Goal: Information Seeking & Learning: Check status

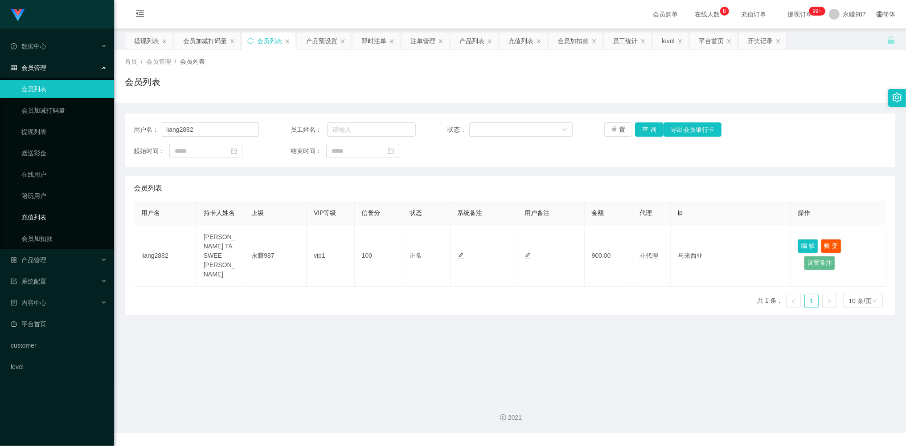
click at [43, 225] on ul "会员列表 会员加减打码量 提现列表 赠送彩金 在线用户 陪玩用户 充值列表 会员加扣款" at bounding box center [57, 163] width 114 height 171
click at [46, 235] on link "会员加扣款" at bounding box center [64, 239] width 86 height 18
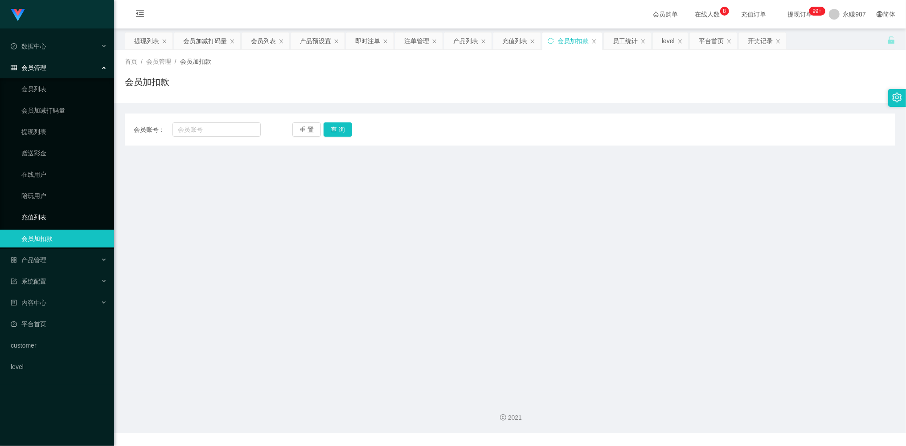
click at [40, 218] on link "充值列表" at bounding box center [64, 217] width 86 height 18
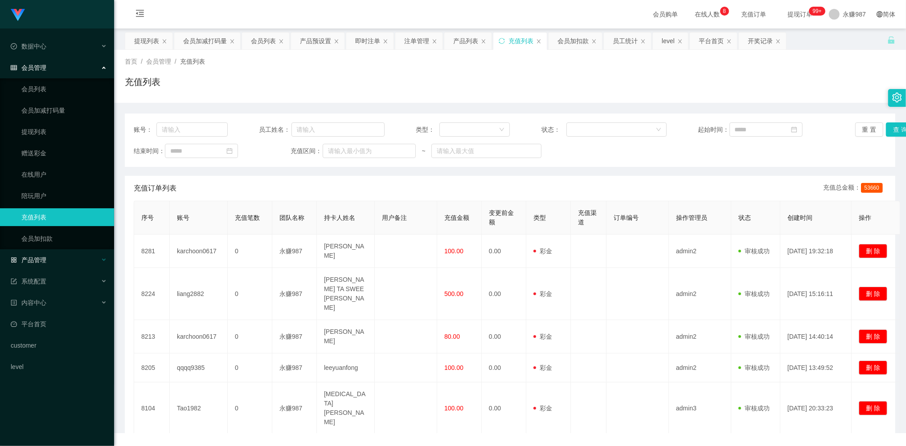
click at [41, 253] on div "产品管理" at bounding box center [57, 260] width 114 height 18
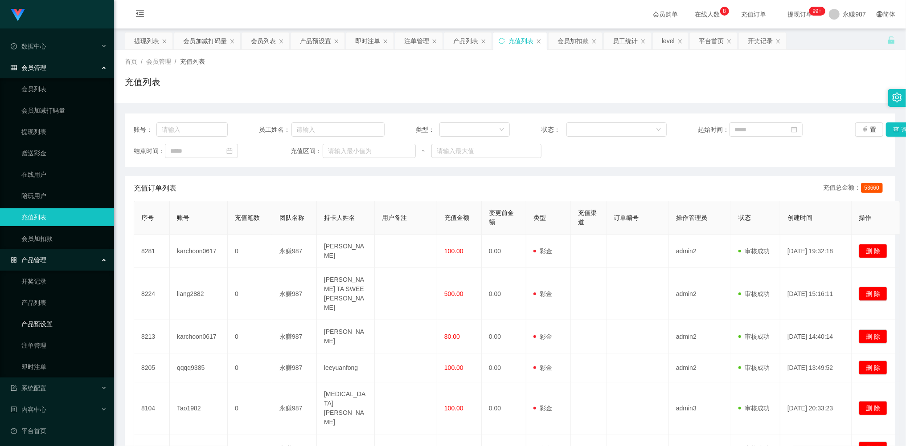
click at [50, 317] on link "产品预设置" at bounding box center [64, 324] width 86 height 18
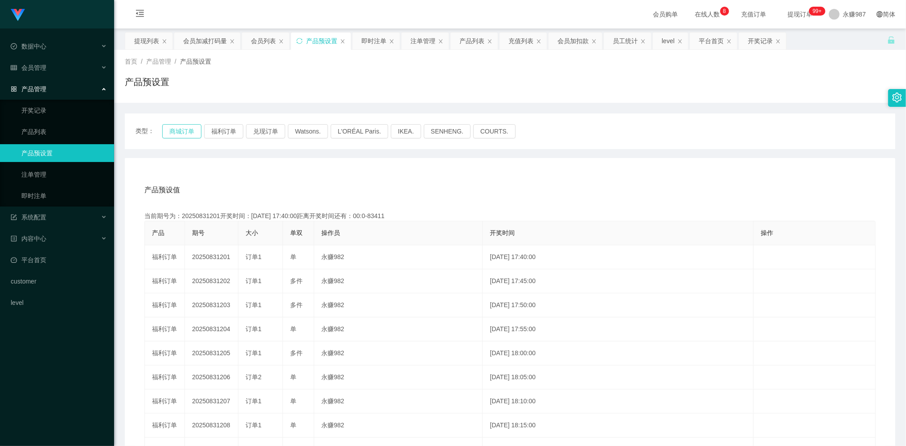
click at [197, 129] on button "商城订单" at bounding box center [181, 131] width 39 height 14
click at [192, 129] on button "商城订单" at bounding box center [181, 131] width 39 height 14
click at [190, 129] on button "商城订单" at bounding box center [181, 131] width 39 height 14
click at [49, 189] on link "即时注单" at bounding box center [64, 196] width 86 height 18
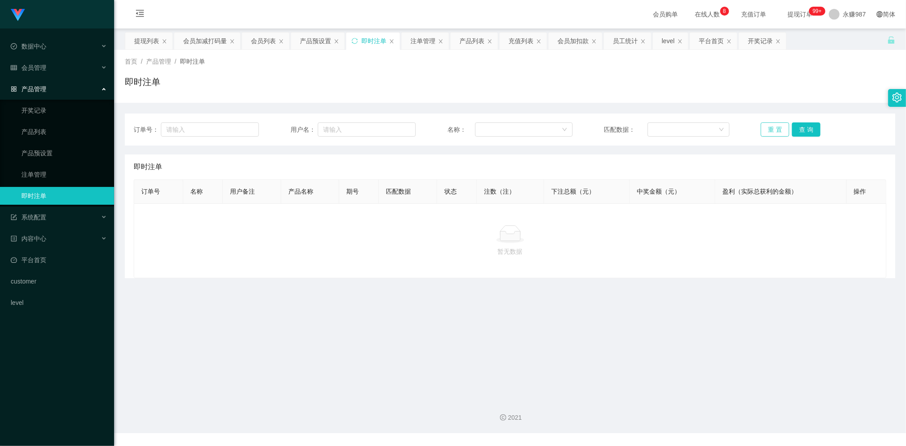
click at [777, 125] on button "重 置" at bounding box center [774, 129] width 29 height 14
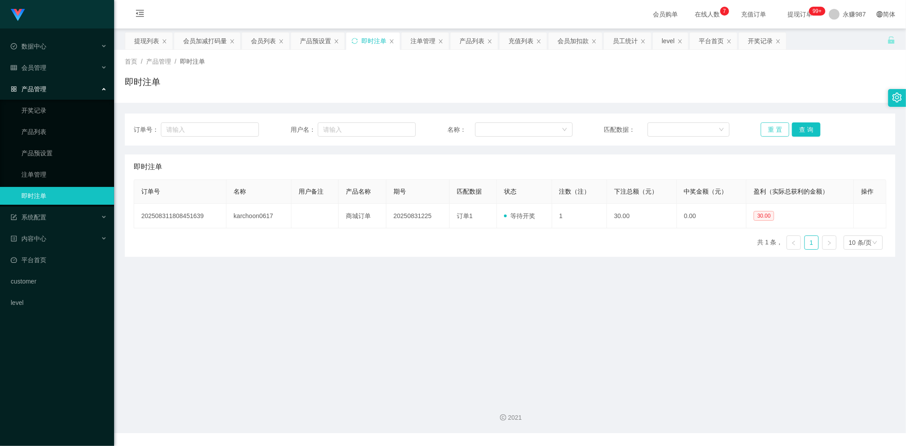
click at [765, 127] on button "重 置" at bounding box center [774, 129] width 29 height 14
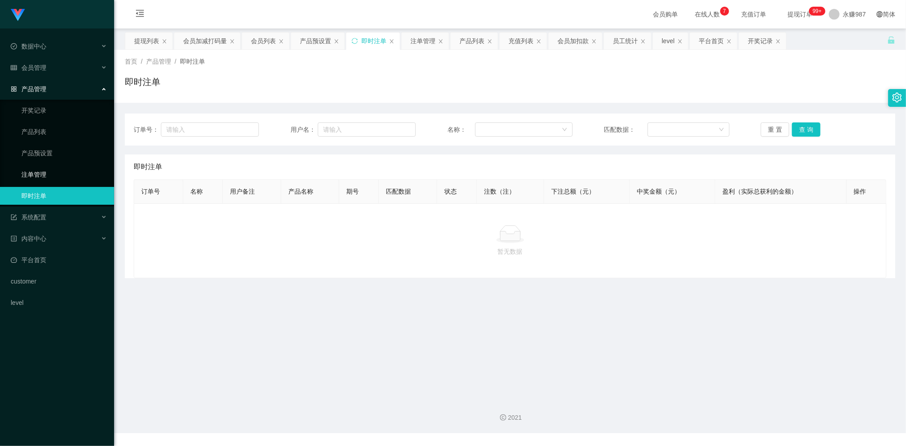
drag, startPoint x: 45, startPoint y: 166, endPoint x: 53, endPoint y: 165, distance: 8.1
click at [45, 166] on link "注单管理" at bounding box center [64, 175] width 86 height 18
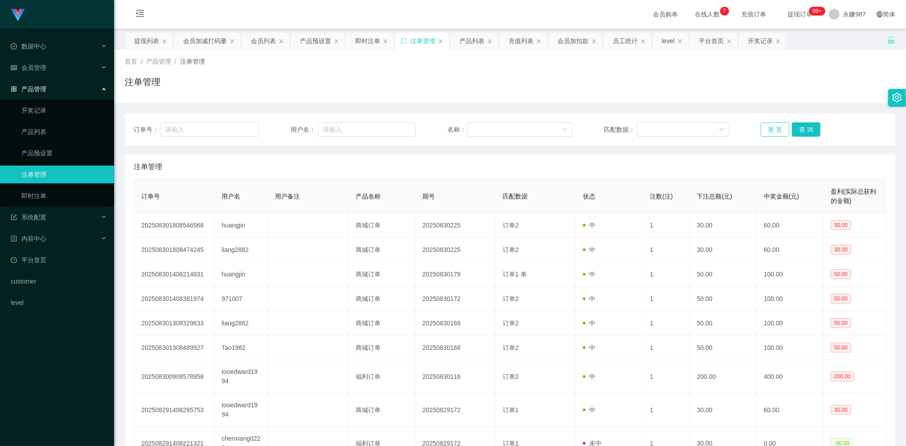
click at [773, 129] on button "重 置" at bounding box center [774, 129] width 29 height 14
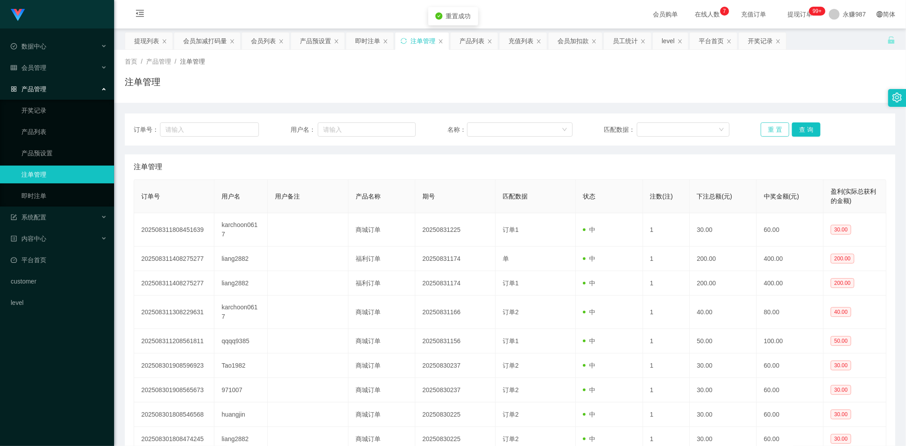
click at [772, 129] on button "重 置" at bounding box center [774, 129] width 29 height 14
click at [43, 67] on span "会员管理" at bounding box center [29, 67] width 36 height 7
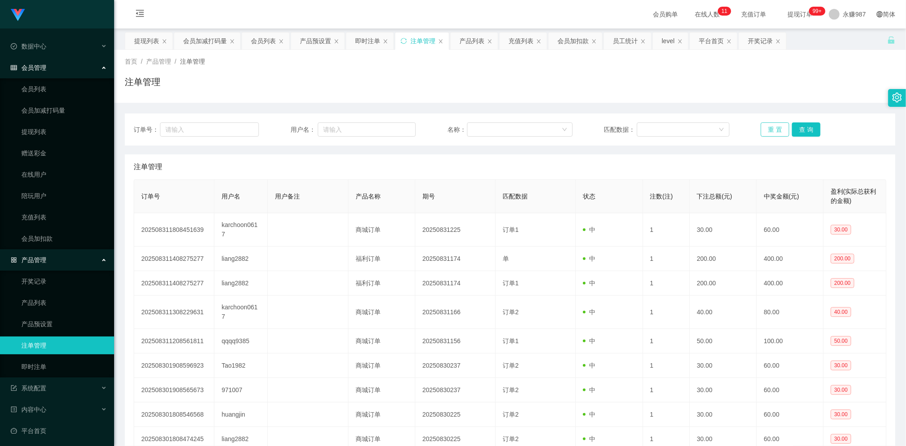
click at [768, 131] on button "重 置" at bounding box center [774, 129] width 29 height 14
click at [768, 129] on button "重 置" at bounding box center [774, 129] width 29 height 14
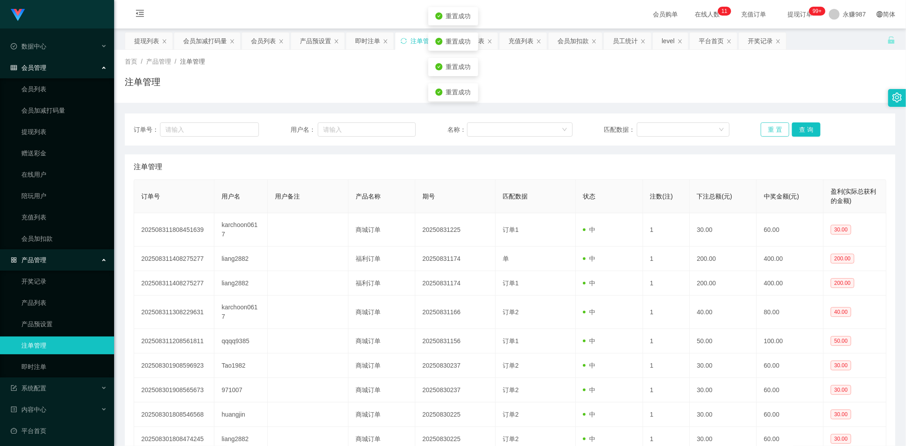
click at [768, 128] on button "重 置" at bounding box center [774, 129] width 29 height 14
click at [767, 127] on button "重 置" at bounding box center [774, 129] width 29 height 14
click at [41, 127] on link "提现列表" at bounding box center [64, 132] width 86 height 18
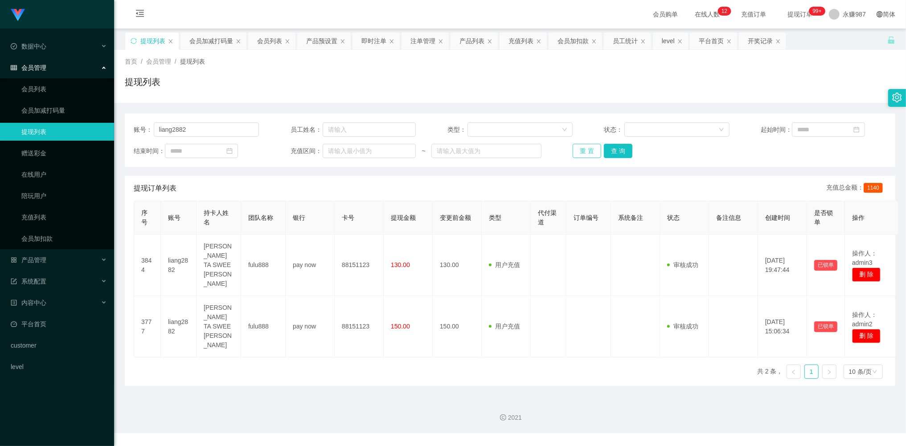
click at [588, 148] on button "重 置" at bounding box center [586, 151] width 29 height 14
click at [588, 148] on div "重 置 查 询" at bounding box center [634, 151] width 125 height 14
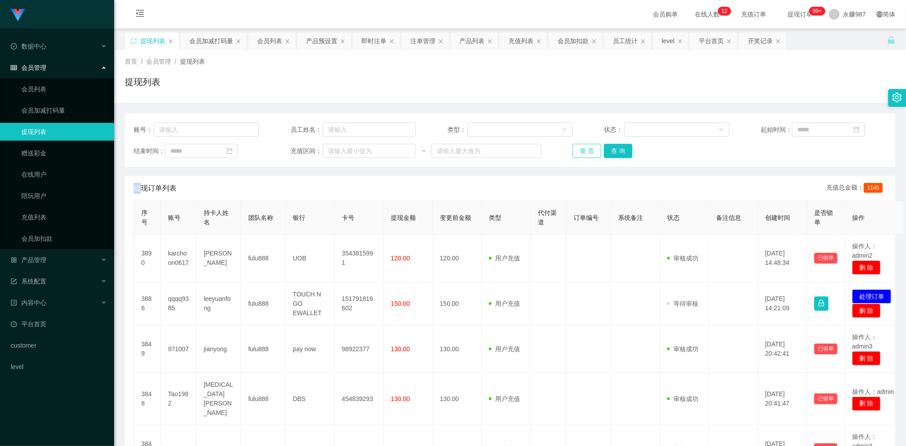
click at [588, 148] on button "重 置" at bounding box center [586, 151] width 29 height 14
click at [588, 148] on div "重 置 查 询" at bounding box center [634, 151] width 125 height 14
click at [588, 148] on button "重 置" at bounding box center [586, 151] width 29 height 14
click at [587, 148] on div "重 置 查 询" at bounding box center [634, 151] width 125 height 14
click at [587, 148] on button "重 置" at bounding box center [586, 151] width 29 height 14
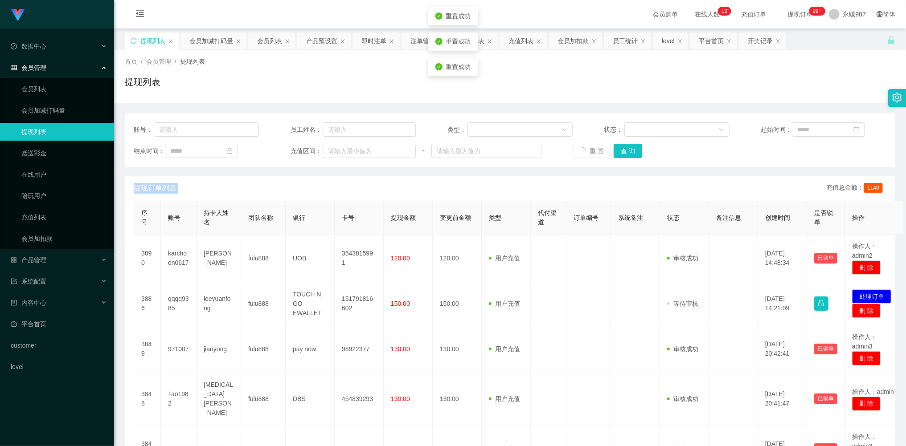
click at [587, 148] on div "重 置 查 询" at bounding box center [634, 151] width 125 height 14
click at [587, 148] on button "重 置" at bounding box center [586, 151] width 29 height 14
click at [587, 148] on div "重 置 查 询" at bounding box center [634, 151] width 125 height 14
click at [587, 148] on button "重 置" at bounding box center [586, 151] width 29 height 14
click at [587, 148] on div "重 置 查 询" at bounding box center [634, 151] width 125 height 14
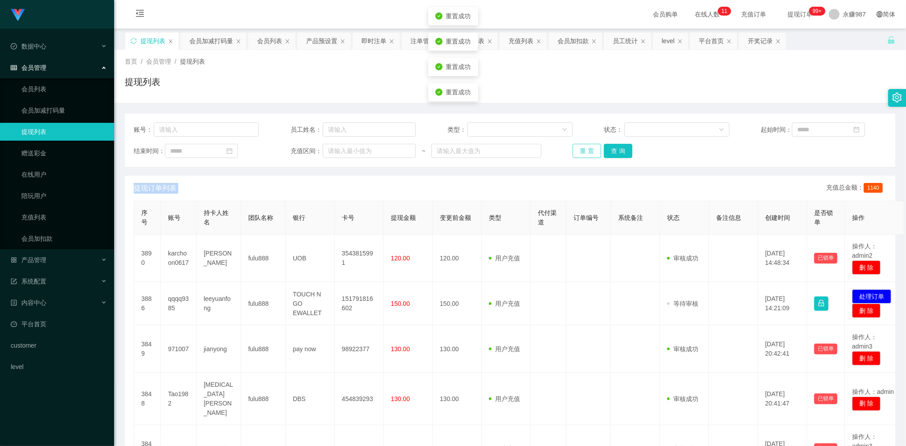
click at [587, 148] on button "重 置" at bounding box center [586, 151] width 29 height 14
click at [587, 148] on div "重 置 查 询" at bounding box center [634, 151] width 125 height 14
click at [587, 148] on button "重 置" at bounding box center [586, 151] width 29 height 14
click at [587, 148] on div "重 置 查 询" at bounding box center [634, 151] width 125 height 14
click at [587, 148] on button "重 置" at bounding box center [586, 151] width 29 height 14
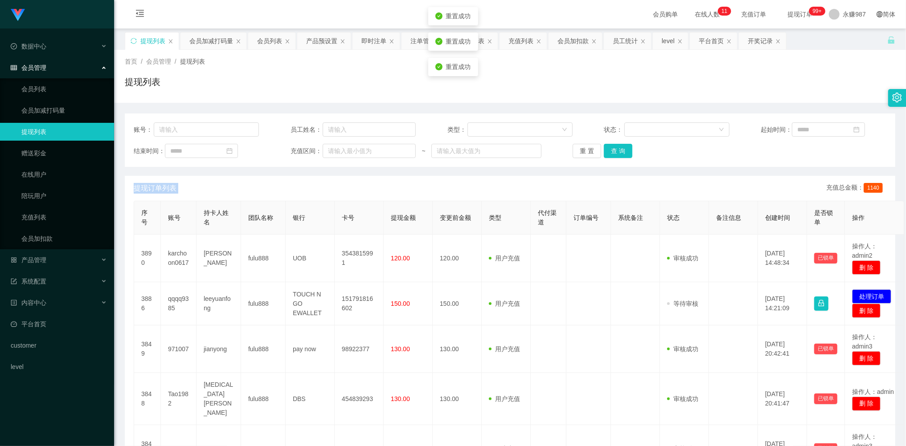
click at [587, 148] on div "重 置 查 询" at bounding box center [634, 151] width 125 height 14
click at [587, 148] on button "重 置" at bounding box center [586, 151] width 29 height 14
click at [587, 148] on div "重 置 查 询" at bounding box center [634, 151] width 125 height 14
click at [587, 148] on button "重 置" at bounding box center [586, 151] width 29 height 14
click at [587, 148] on div "重 置 查 询" at bounding box center [634, 151] width 125 height 14
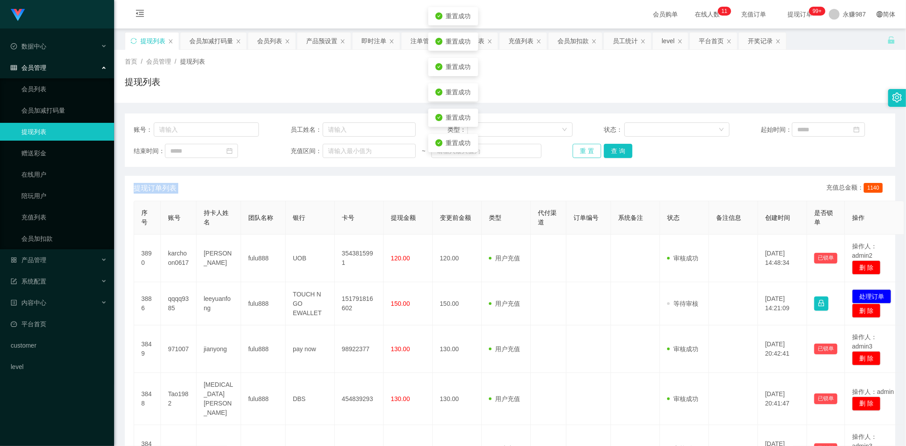
click at [586, 148] on button "重 置" at bounding box center [586, 151] width 29 height 14
click at [586, 148] on div "重 置 查 询" at bounding box center [634, 151] width 125 height 14
click at [586, 148] on button "重 置" at bounding box center [586, 151] width 29 height 14
click at [586, 148] on div "重 置 查 询" at bounding box center [634, 151] width 125 height 14
click at [585, 150] on button "重 置" at bounding box center [586, 151] width 29 height 14
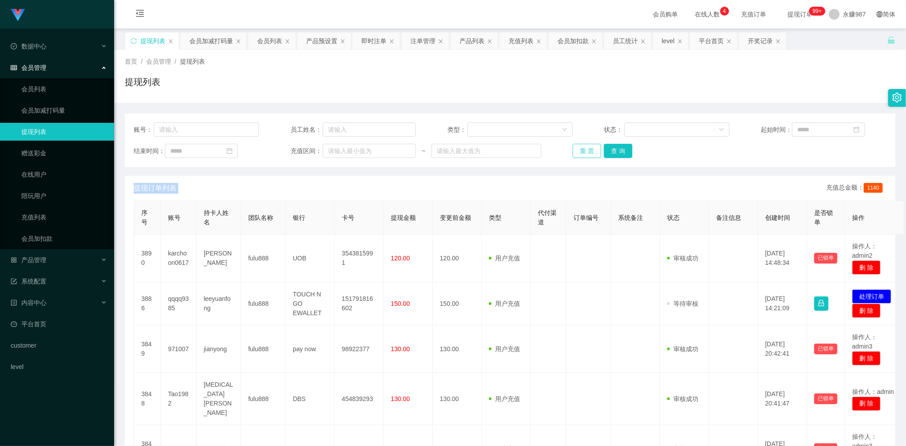
click at [587, 155] on button "重 置" at bounding box center [586, 151] width 29 height 14
click at [585, 154] on button "重 置" at bounding box center [586, 151] width 29 height 14
click at [585, 154] on div "重 置 查 询" at bounding box center [634, 151] width 125 height 14
click at [585, 154] on button "重 置" at bounding box center [586, 151] width 29 height 14
click at [585, 154] on div "重 置 查 询" at bounding box center [634, 151] width 125 height 14
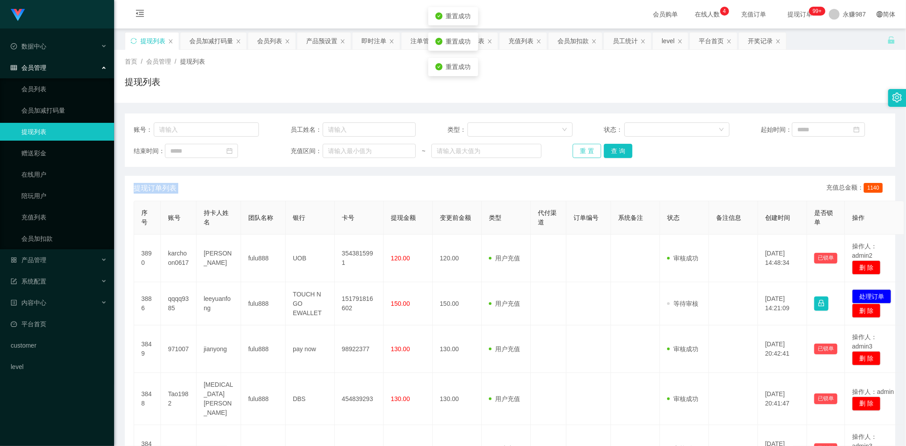
click at [585, 154] on button "重 置" at bounding box center [586, 151] width 29 height 14
click at [585, 154] on div "重 置 查 询" at bounding box center [634, 151] width 125 height 14
click at [585, 154] on button "重 置" at bounding box center [586, 151] width 29 height 14
click at [585, 154] on div "重 置 查 询" at bounding box center [634, 151] width 125 height 14
click at [585, 154] on button "重 置" at bounding box center [586, 151] width 29 height 14
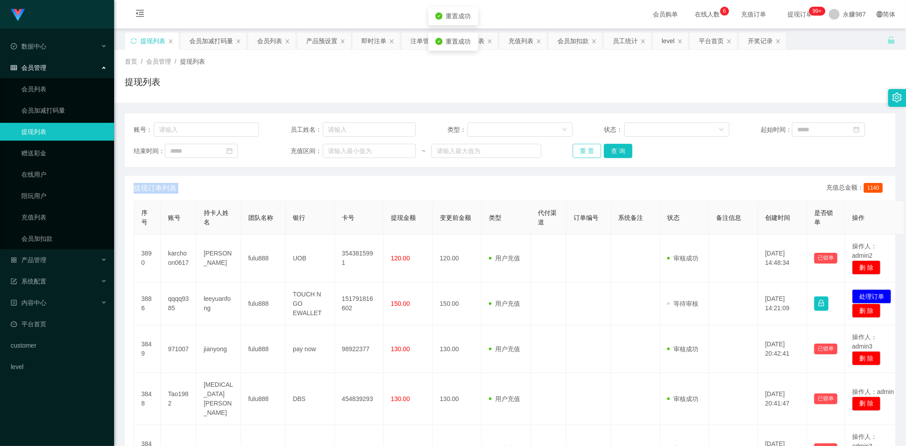
click at [582, 152] on button "重 置" at bounding box center [586, 151] width 29 height 14
click at [582, 152] on div "重 置 查 询" at bounding box center [634, 151] width 125 height 14
click at [582, 152] on button "重 置" at bounding box center [586, 151] width 29 height 14
click at [582, 152] on div "重 置 查 询" at bounding box center [634, 151] width 125 height 14
click at [582, 152] on button "重 置" at bounding box center [586, 151] width 29 height 14
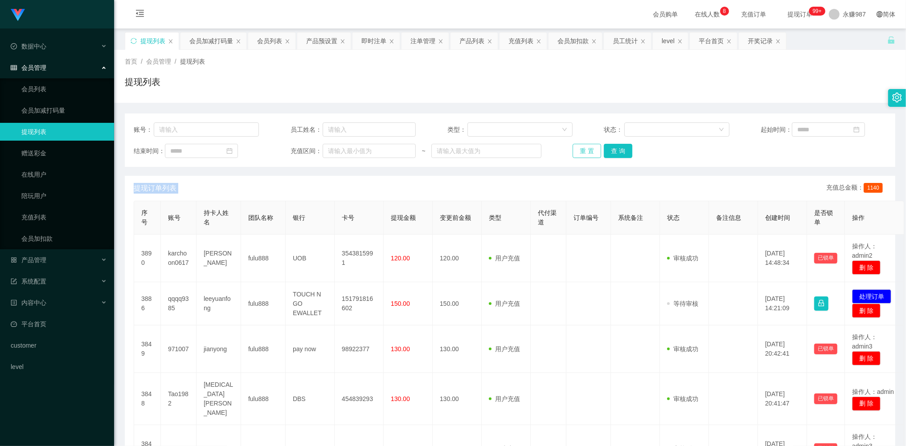
click at [587, 153] on button "重 置" at bounding box center [586, 151] width 29 height 14
click at [587, 153] on div "重 置 查 询" at bounding box center [634, 151] width 125 height 14
click at [587, 153] on button "重 置" at bounding box center [586, 151] width 29 height 14
click at [587, 153] on div "重 置 查 询" at bounding box center [634, 151] width 125 height 14
click at [587, 153] on button "重 置" at bounding box center [586, 151] width 29 height 14
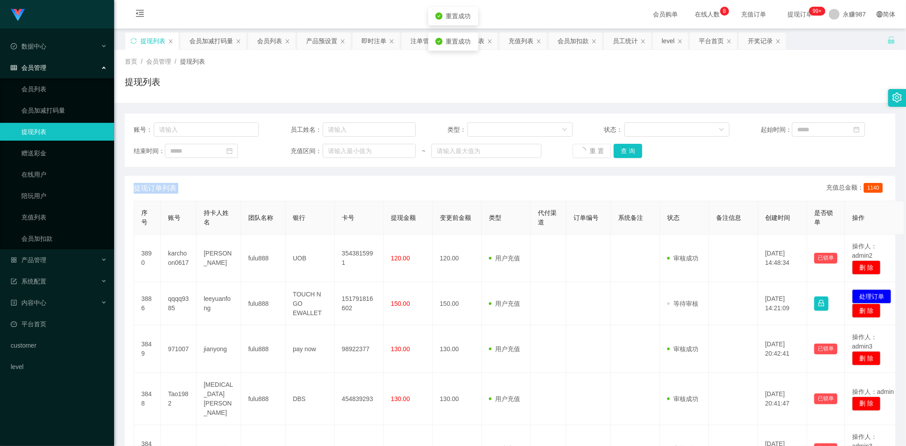
click at [587, 153] on div "重 置 查 询" at bounding box center [634, 151] width 125 height 14
click at [587, 153] on button "重 置" at bounding box center [586, 151] width 29 height 14
click at [587, 153] on div "重 置 查 询" at bounding box center [634, 151] width 125 height 14
click at [587, 153] on button "重 置" at bounding box center [586, 151] width 29 height 14
click at [587, 153] on div "重 置 查 询" at bounding box center [634, 151] width 125 height 14
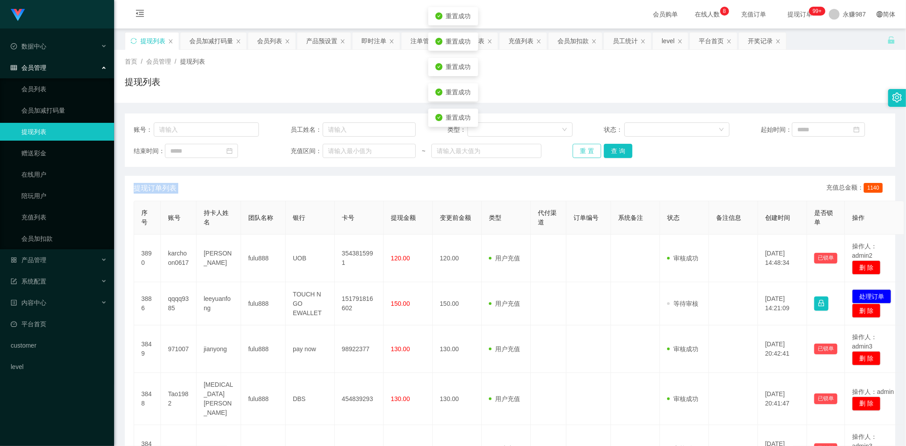
click at [587, 153] on button "重 置" at bounding box center [586, 151] width 29 height 14
click at [587, 153] on div "重 置 查 询" at bounding box center [634, 151] width 125 height 14
click at [586, 153] on button "重 置" at bounding box center [586, 151] width 29 height 14
click at [586, 153] on div "重 置 查 询" at bounding box center [634, 151] width 125 height 14
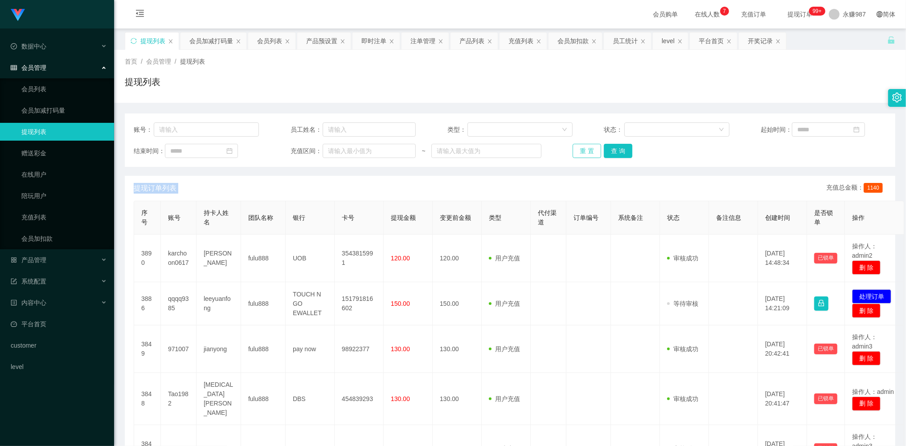
click at [583, 149] on button "重 置" at bounding box center [586, 151] width 29 height 14
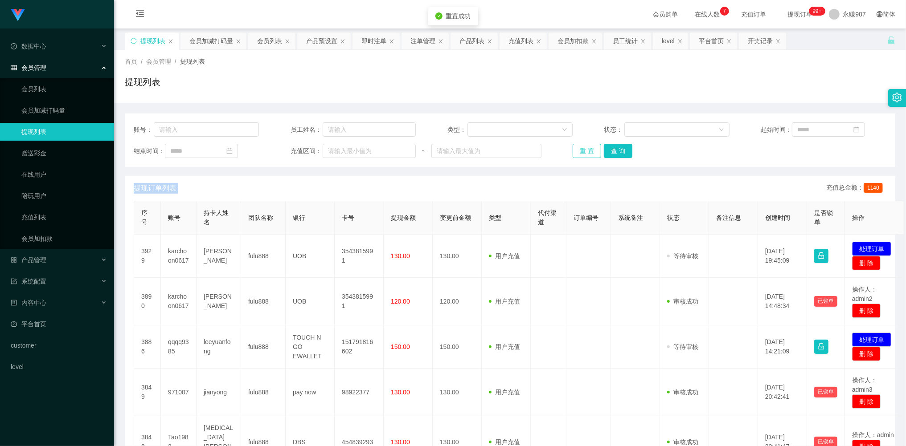
click at [583, 149] on button "重 置" at bounding box center [586, 151] width 29 height 14
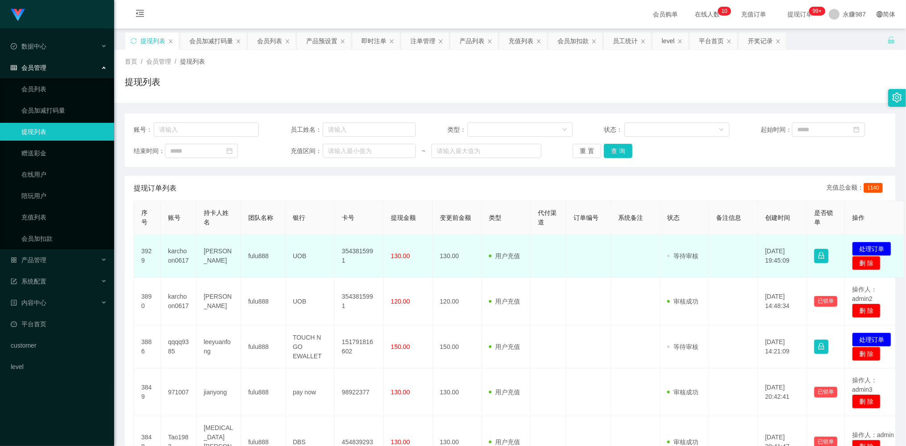
click at [178, 253] on td "karchoon0617" at bounding box center [179, 256] width 36 height 43
copy td "karchoon0617"
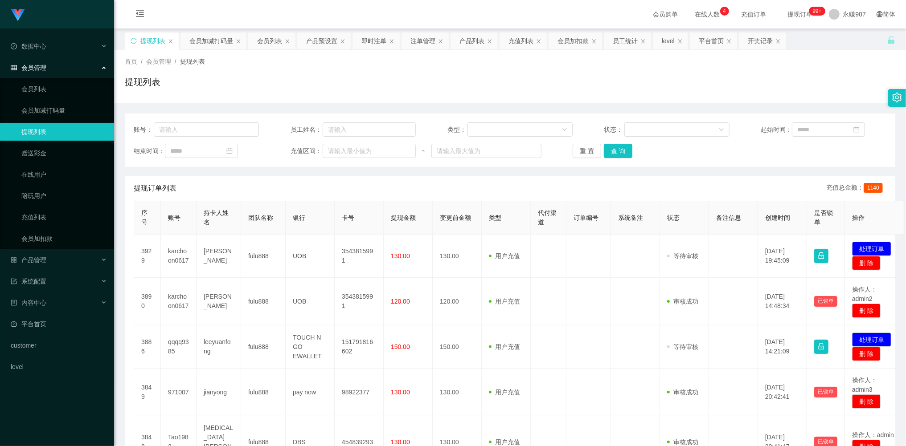
click at [62, 392] on div "Shopee工作台代理端 数据中心 员工统计 团队统计 会员管理 会员列表 会员加减打码量 提现列表 赠送彩金 在线用户 陪玩用户 充值列表 会员加扣款 产品…" at bounding box center [57, 223] width 114 height 446
click at [592, 152] on button "重 置" at bounding box center [586, 151] width 29 height 14
click at [592, 152] on div "重 置 查 询" at bounding box center [634, 151] width 125 height 14
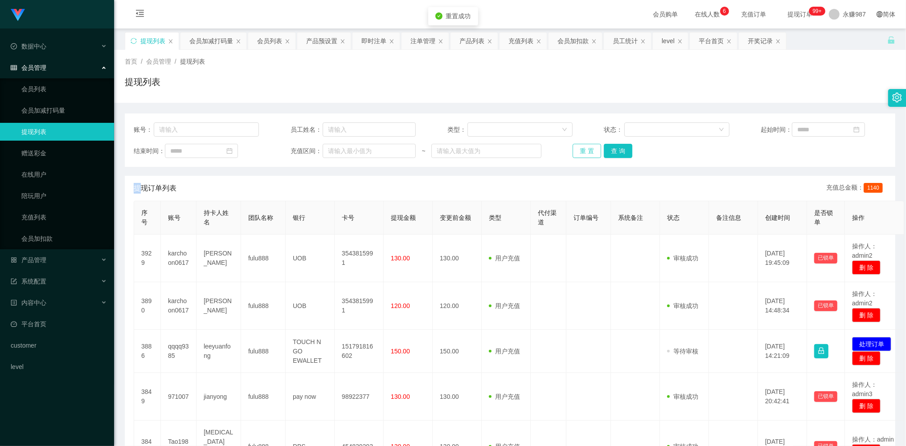
click at [592, 152] on button "重 置" at bounding box center [586, 151] width 29 height 14
click at [587, 152] on button "重 置" at bounding box center [586, 151] width 29 height 14
click at [587, 152] on div "重 置 查 询" at bounding box center [634, 151] width 125 height 14
click at [587, 152] on button "重 置" at bounding box center [586, 151] width 29 height 14
click at [586, 152] on div "重 置 查 询" at bounding box center [634, 151] width 125 height 14
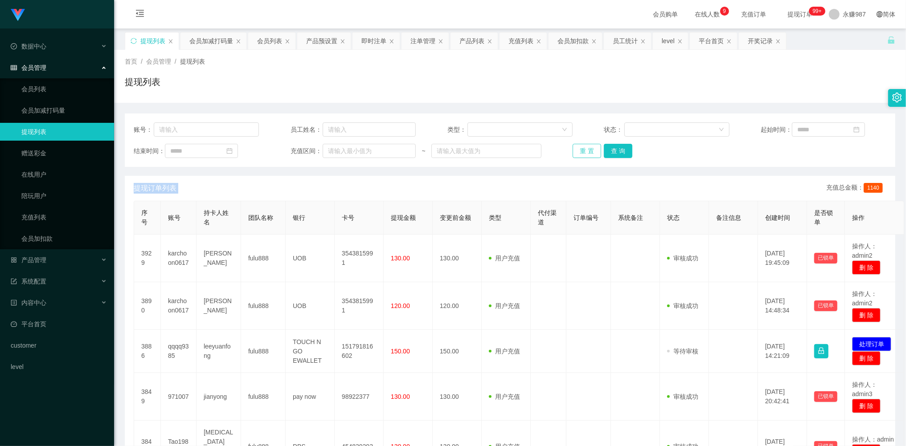
click at [597, 152] on button "重 置" at bounding box center [586, 151] width 29 height 14
click at [590, 151] on button "重 置" at bounding box center [586, 151] width 29 height 14
click at [590, 151] on div "重 置 查 询" at bounding box center [634, 151] width 125 height 14
click at [590, 151] on button "重 置" at bounding box center [586, 151] width 29 height 14
click at [588, 156] on button "重 置" at bounding box center [586, 151] width 29 height 14
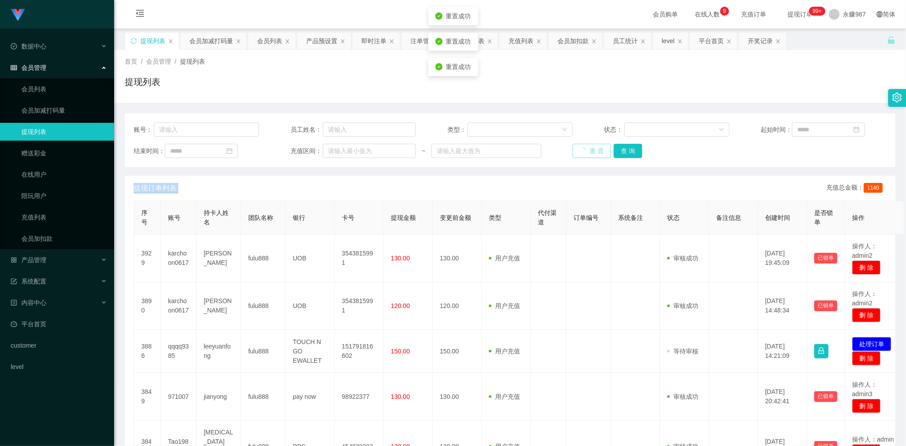
click at [588, 156] on div "重 置 查 询" at bounding box center [634, 151] width 125 height 14
click at [592, 152] on button "重 置" at bounding box center [586, 151] width 29 height 14
click at [591, 151] on div "重 置 查 询" at bounding box center [634, 151] width 125 height 14
click at [590, 151] on button "重 置" at bounding box center [586, 151] width 29 height 14
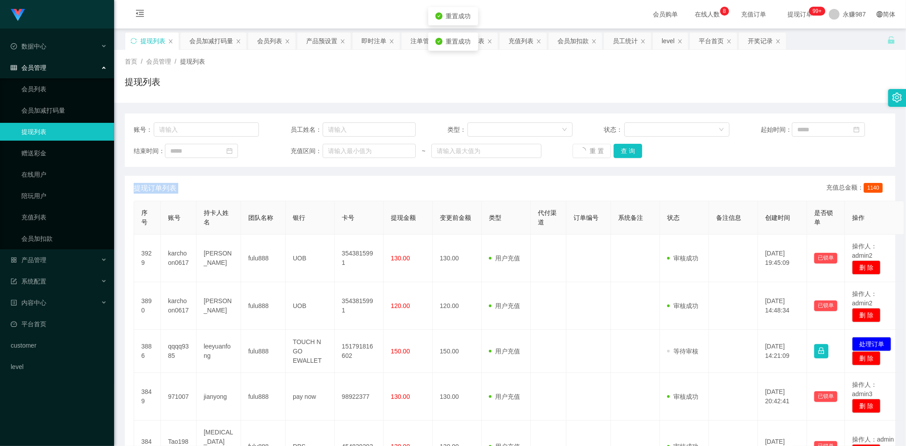
click at [590, 150] on div "重 置 查 询" at bounding box center [634, 151] width 125 height 14
click at [583, 148] on button "重 置" at bounding box center [586, 151] width 29 height 14
click at [583, 148] on div "重 置 查 询" at bounding box center [634, 151] width 125 height 14
click at [583, 148] on button "重 置" at bounding box center [586, 151] width 29 height 14
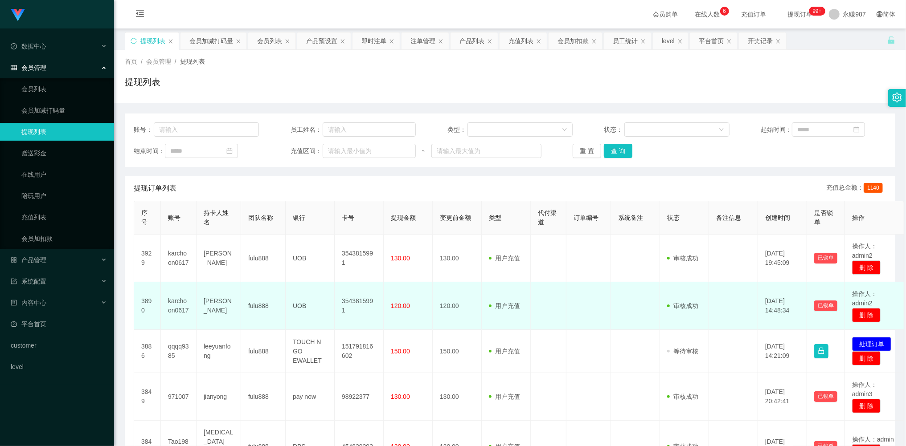
click at [556, 287] on td at bounding box center [548, 306] width 36 height 48
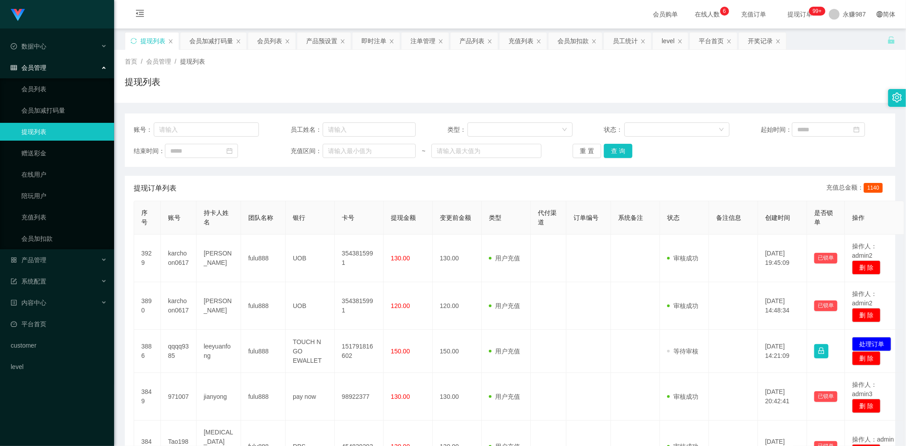
click at [583, 159] on div "账号： 员工姓名： 类型： 状态： 起始时间： 结束时间： 充值区间： ~ 重 置 查 询" at bounding box center [510, 140] width 770 height 53
click at [583, 157] on button "重 置" at bounding box center [586, 151] width 29 height 14
click at [583, 155] on div "重 置 查 询" at bounding box center [634, 151] width 125 height 14
click at [588, 147] on button "重 置" at bounding box center [586, 151] width 29 height 14
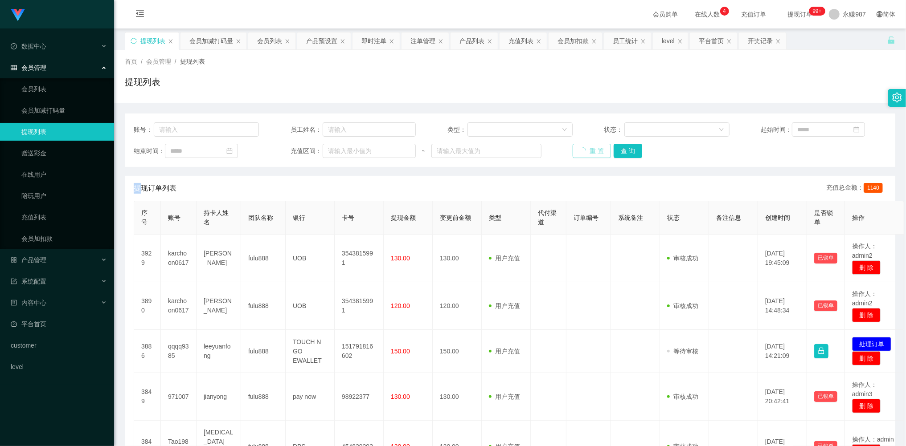
click at [587, 147] on div "重 置 查 询" at bounding box center [634, 151] width 125 height 14
click at [587, 147] on button "重 置" at bounding box center [586, 151] width 29 height 14
click at [586, 147] on div "重 置 查 询" at bounding box center [634, 151] width 125 height 14
click at [586, 147] on button "重 置" at bounding box center [591, 151] width 38 height 14
